Goal: Information Seeking & Learning: Learn about a topic

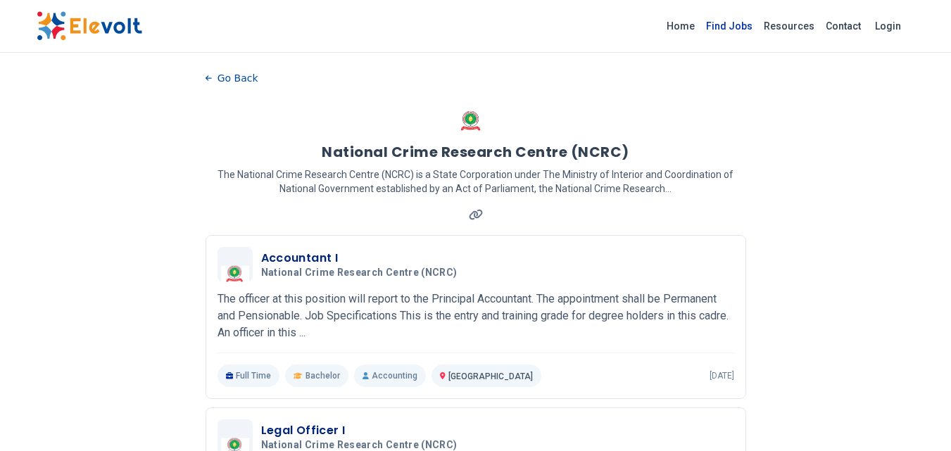
click at [738, 24] on link "Find Jobs" at bounding box center [729, 26] width 58 height 23
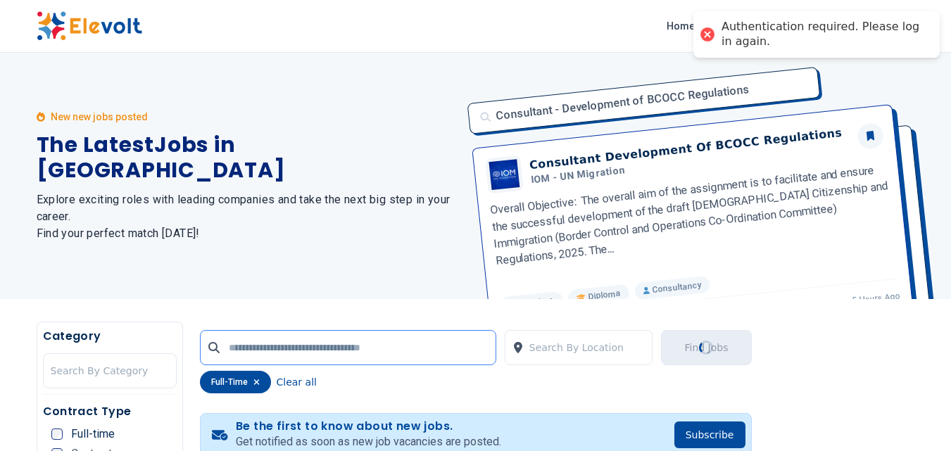
click at [250, 346] on input "text" at bounding box center [348, 347] width 296 height 35
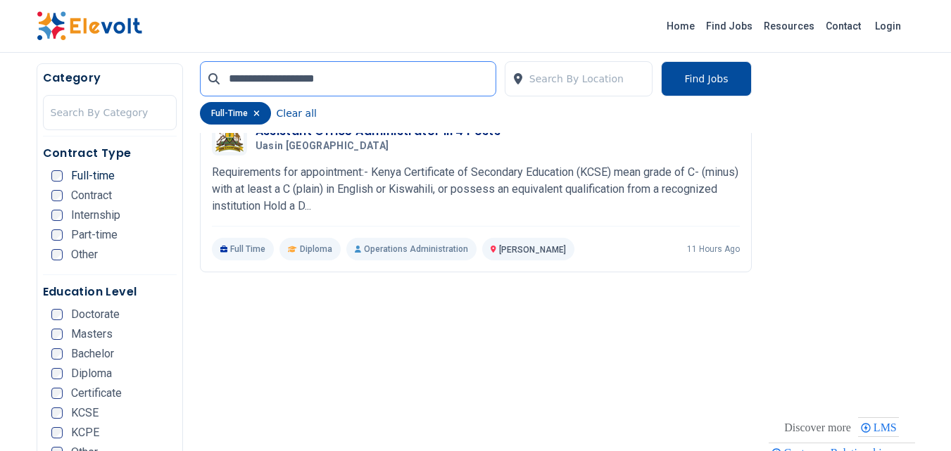
scroll to position [394, 0]
type input "**********"
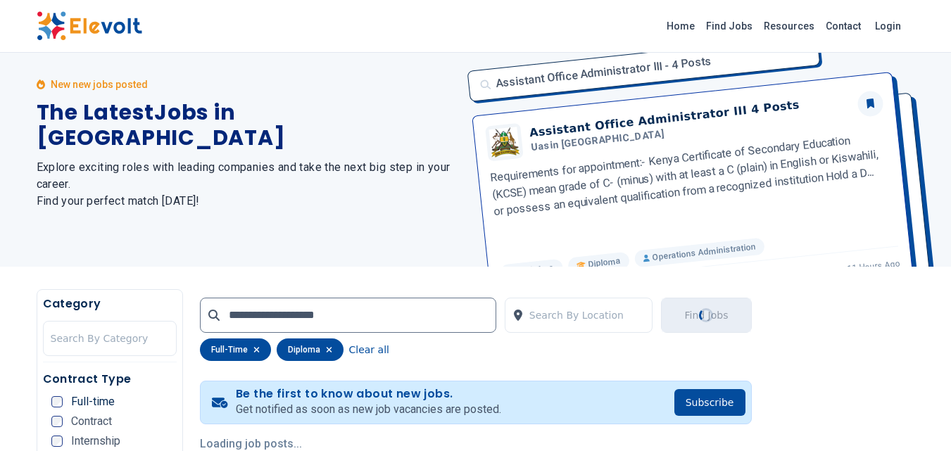
scroll to position [0, 0]
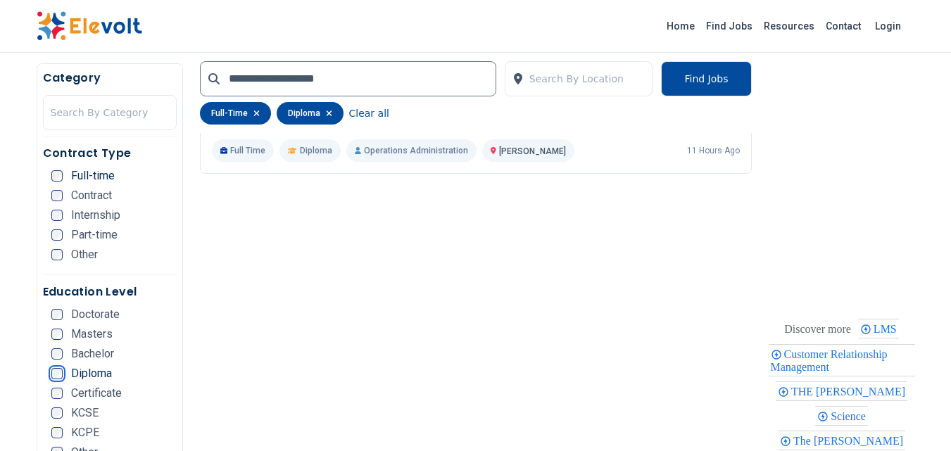
scroll to position [459, 0]
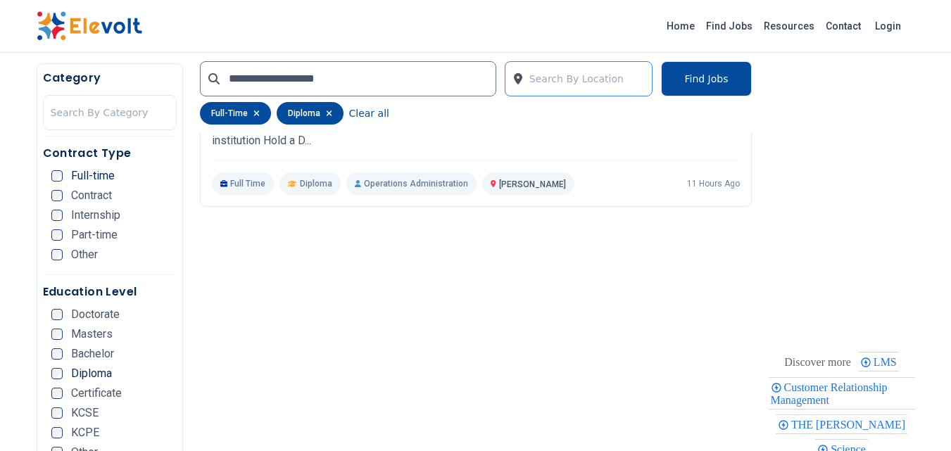
click at [594, 84] on div at bounding box center [587, 79] width 116 height 28
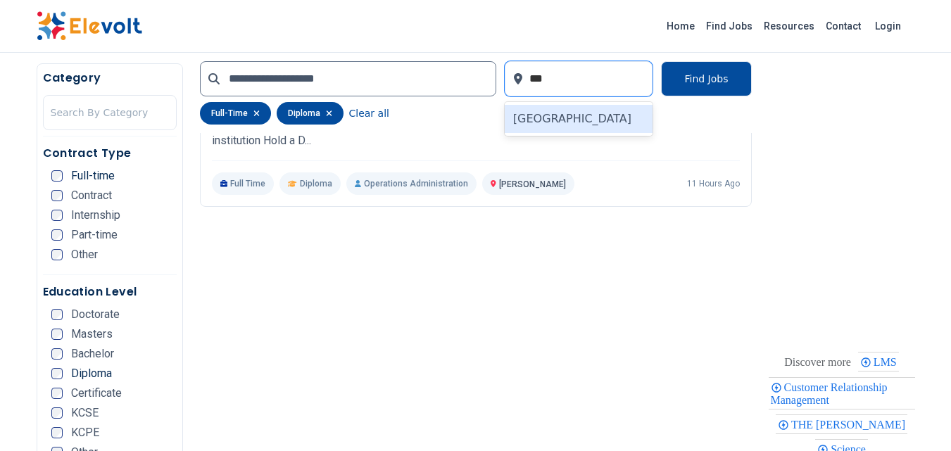
type input "****"
click at [565, 118] on div "[GEOGRAPHIC_DATA]" at bounding box center [579, 119] width 149 height 28
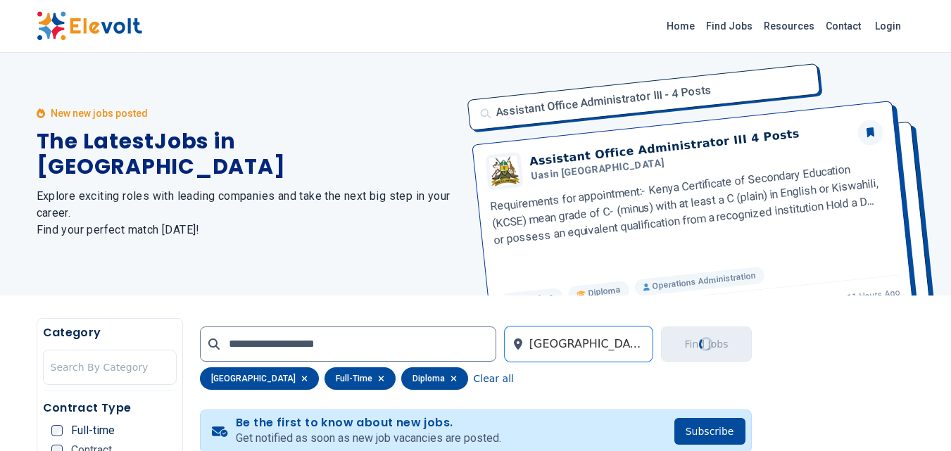
scroll to position [0, 0]
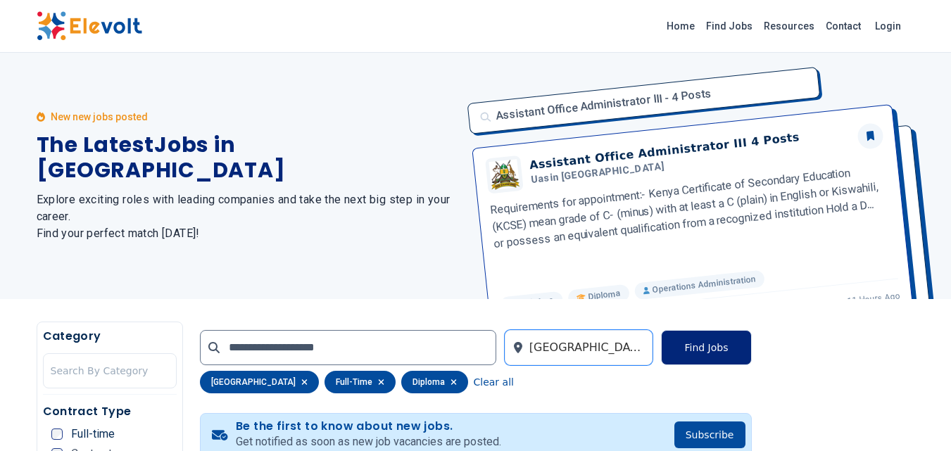
click at [721, 339] on button "Find Jobs" at bounding box center [706, 347] width 90 height 35
click at [710, 353] on button "Find Jobs" at bounding box center [706, 347] width 90 height 35
click at [710, 348] on button "Find Jobs" at bounding box center [706, 347] width 90 height 35
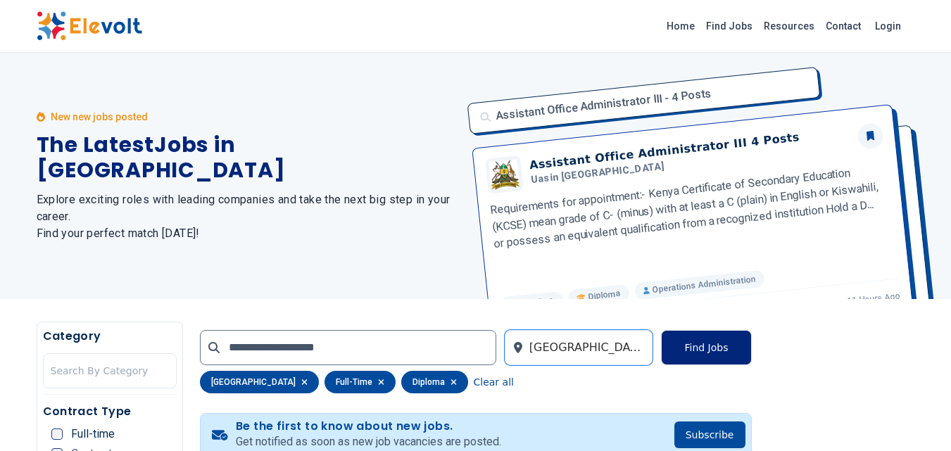
click at [710, 348] on button "Find Jobs" at bounding box center [706, 347] width 90 height 35
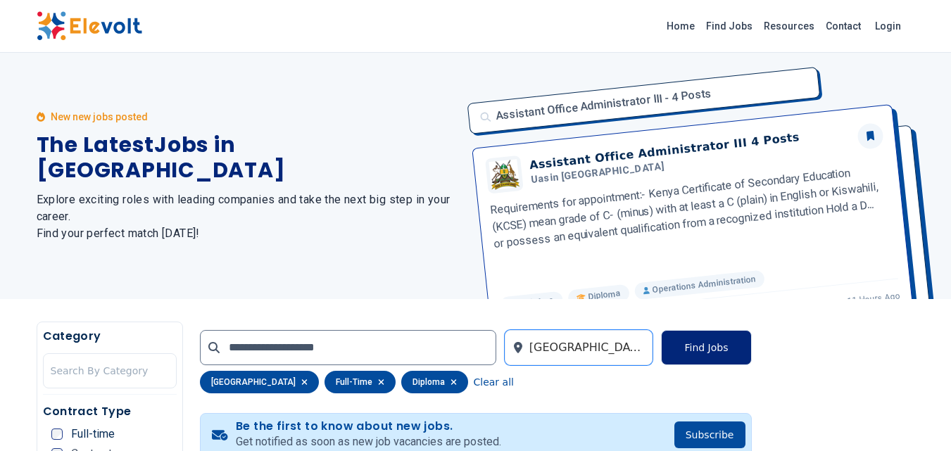
click at [710, 348] on button "Find Jobs" at bounding box center [706, 347] width 90 height 35
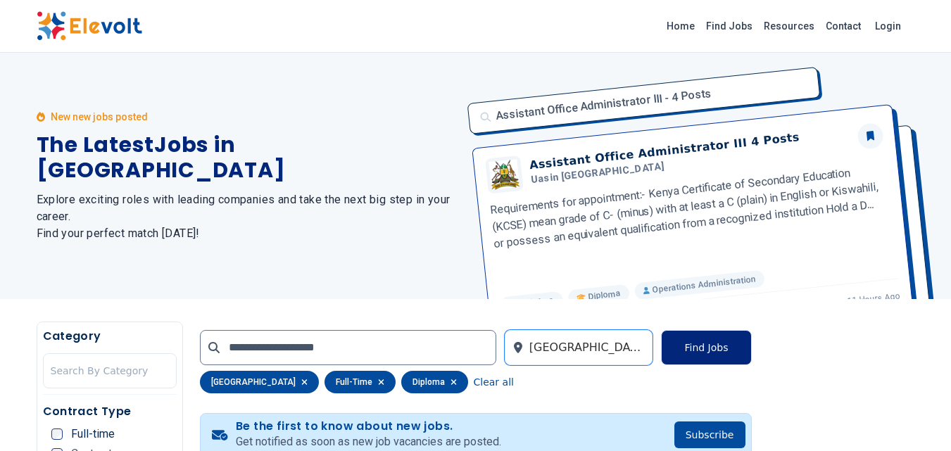
click at [710, 348] on button "Find Jobs" at bounding box center [706, 347] width 90 height 35
click at [450, 384] on icon "button" at bounding box center [453, 382] width 6 height 8
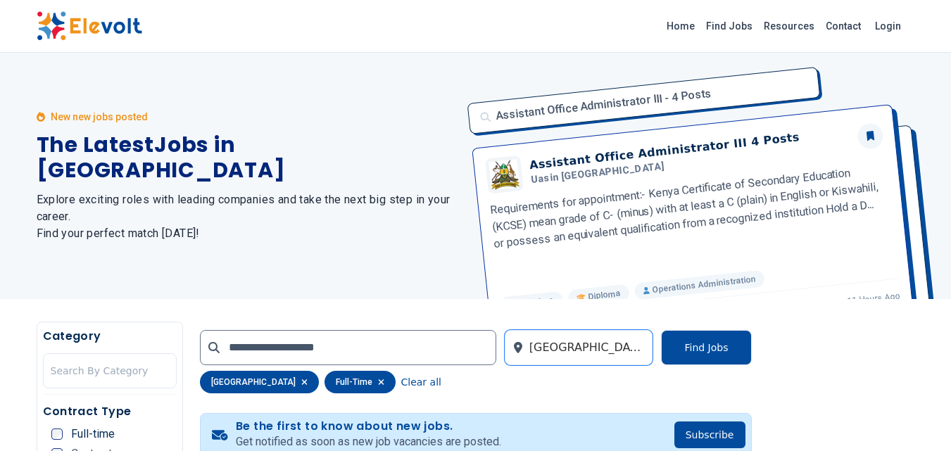
click at [378, 379] on icon "button" at bounding box center [381, 382] width 6 height 8
click at [301, 383] on icon "button" at bounding box center [304, 382] width 6 height 8
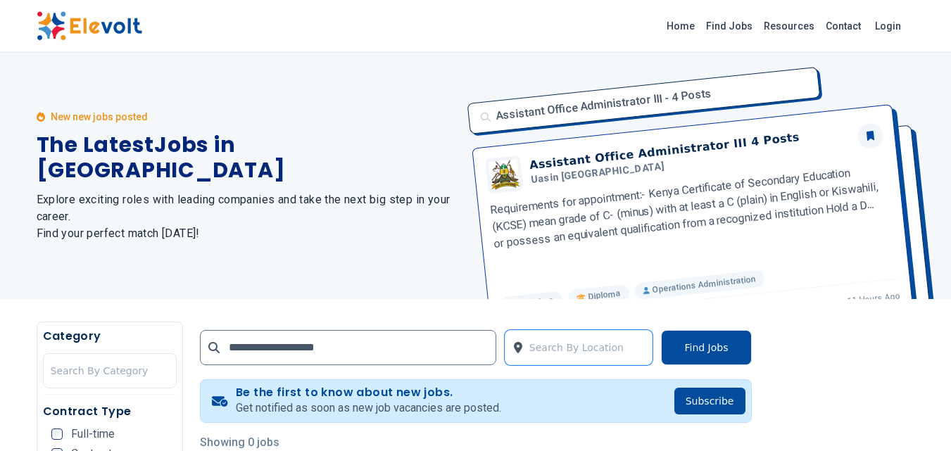
click at [690, 201] on div "Assistant Office Administrator III - 4 Posts Assistant Office Administrator III…" at bounding box center [687, 176] width 456 height 246
click at [95, 124] on p "New new jobs posted" at bounding box center [99, 117] width 97 height 14
